Goal: Task Accomplishment & Management: Manage account settings

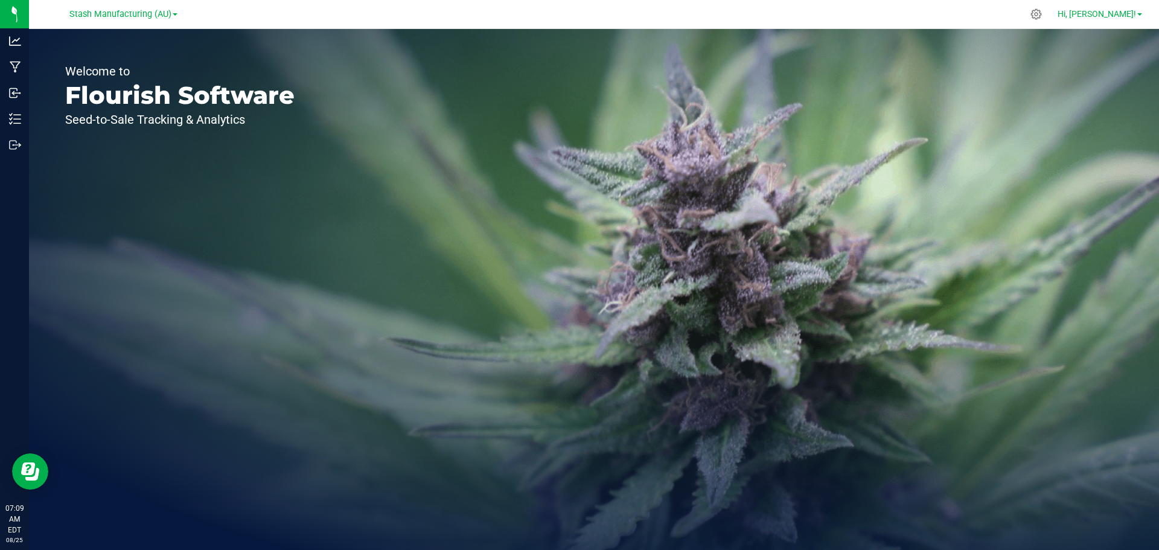
click at [1138, 14] on span at bounding box center [1139, 14] width 5 height 2
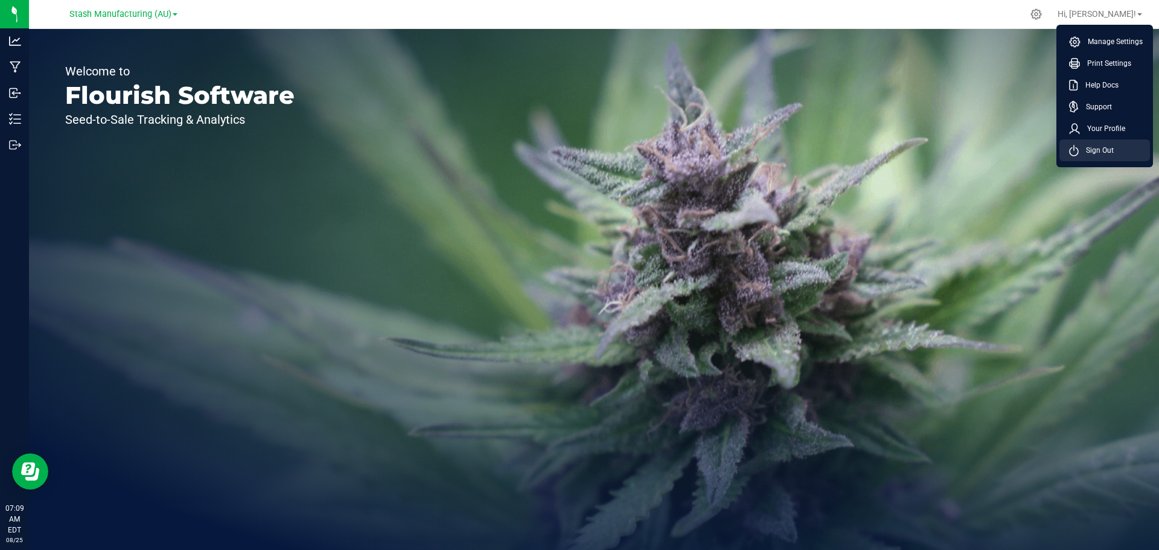
click at [1103, 150] on span "Sign Out" at bounding box center [1096, 150] width 35 height 12
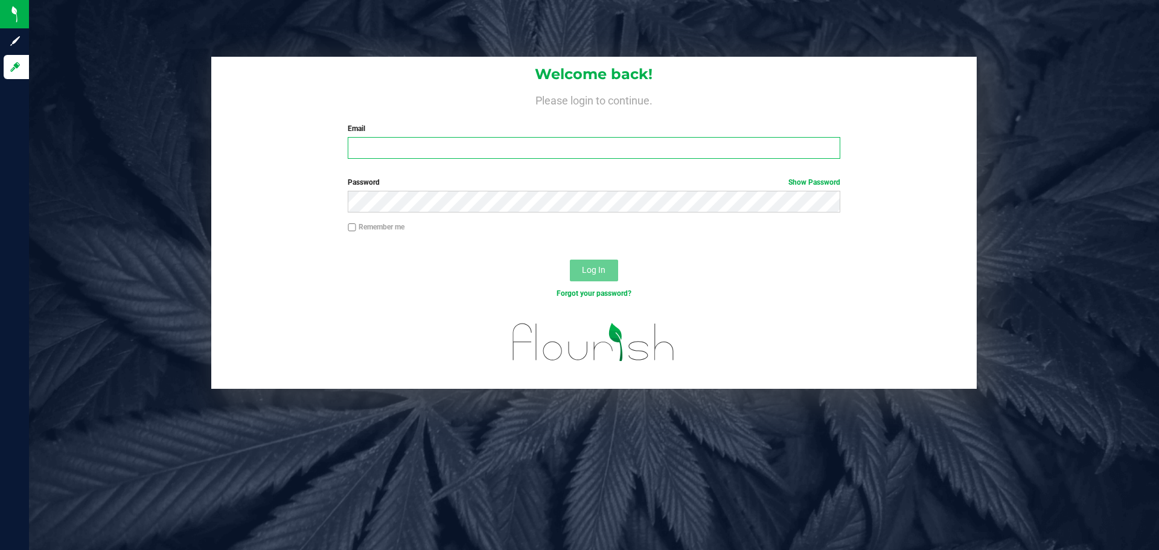
click at [432, 142] on input "Email" at bounding box center [594, 148] width 492 height 22
type input "[PERSON_NAME][EMAIL_ADDRESS][PERSON_NAME][DOMAIN_NAME]"
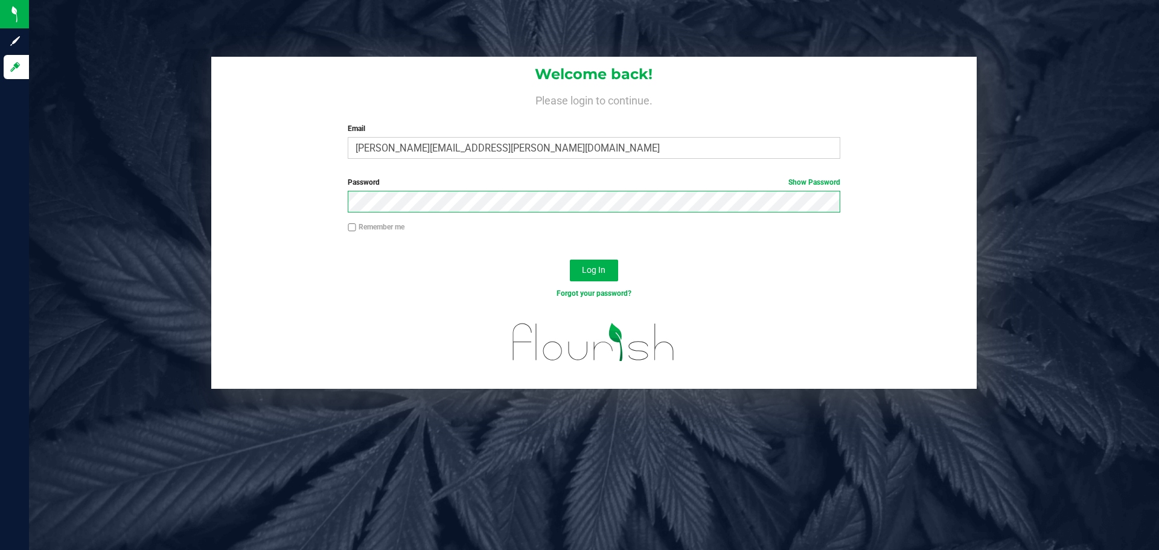
click at [570, 260] on button "Log In" at bounding box center [594, 271] width 48 height 22
